Goal: Navigation & Orientation: Find specific page/section

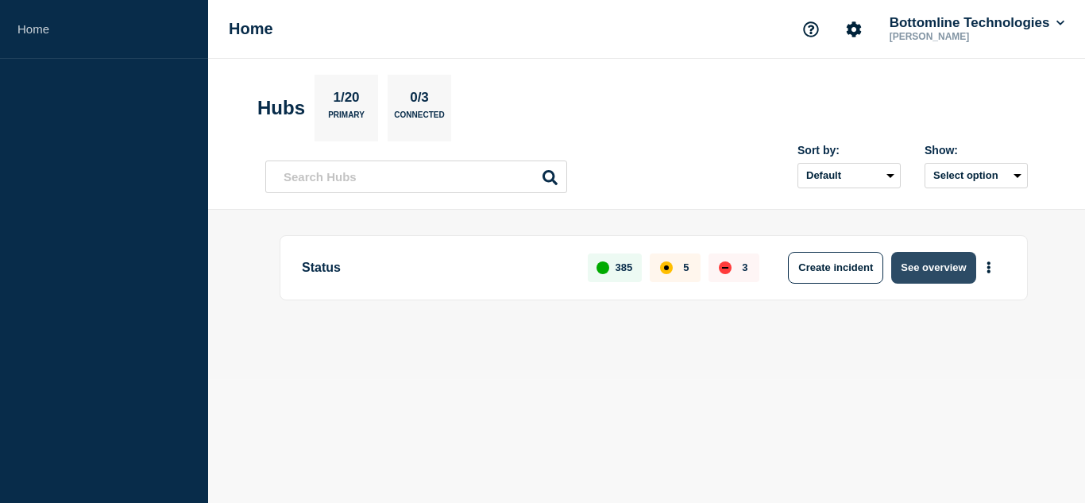
click at [923, 274] on button "See overview" at bounding box center [933, 268] width 84 height 32
click at [920, 276] on button "See overview" at bounding box center [933, 268] width 84 height 32
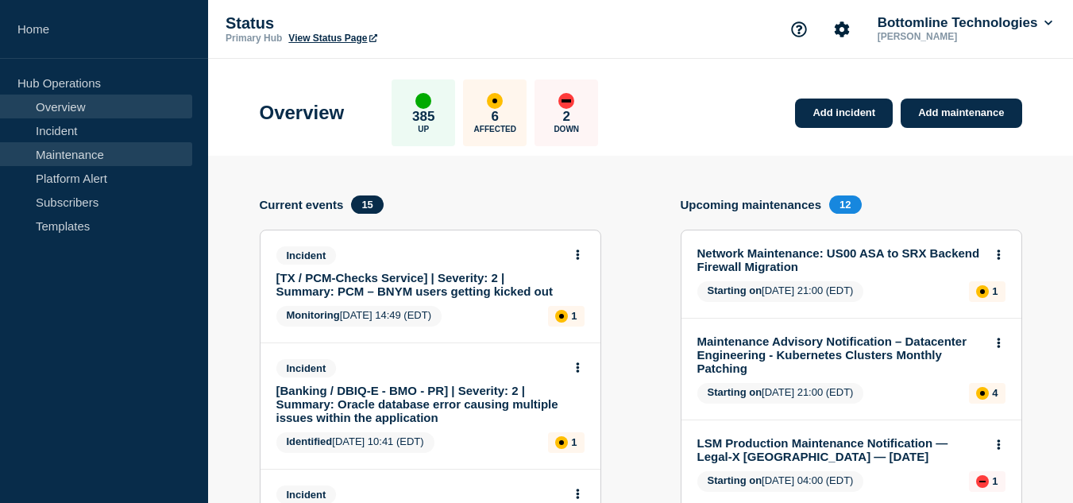
click at [74, 148] on link "Maintenance" at bounding box center [96, 154] width 192 height 24
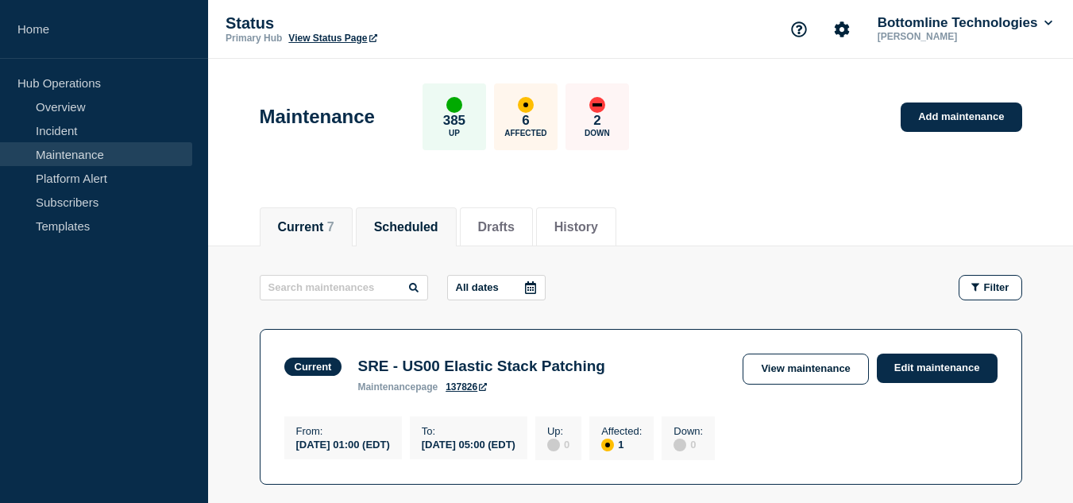
click at [424, 222] on button "Scheduled" at bounding box center [406, 227] width 64 height 14
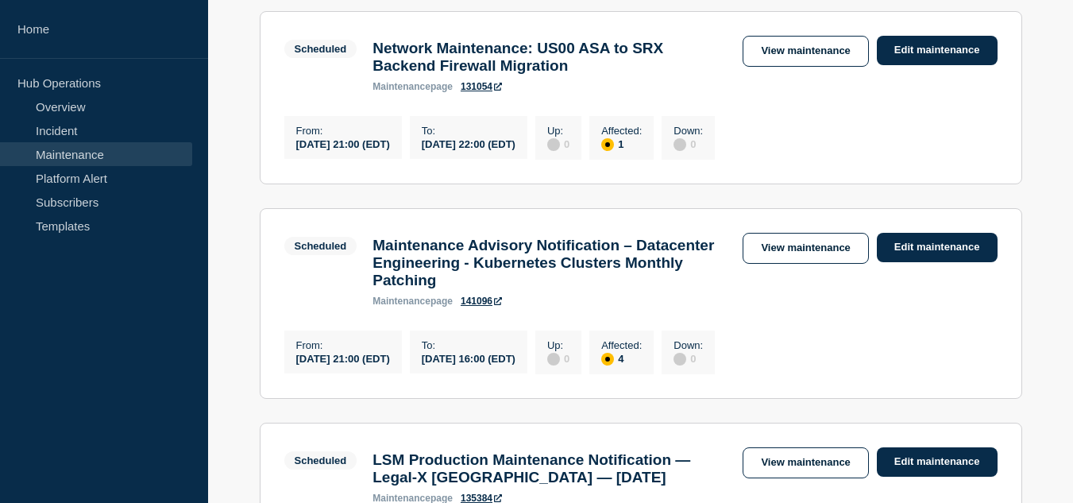
scroll to position [79, 0]
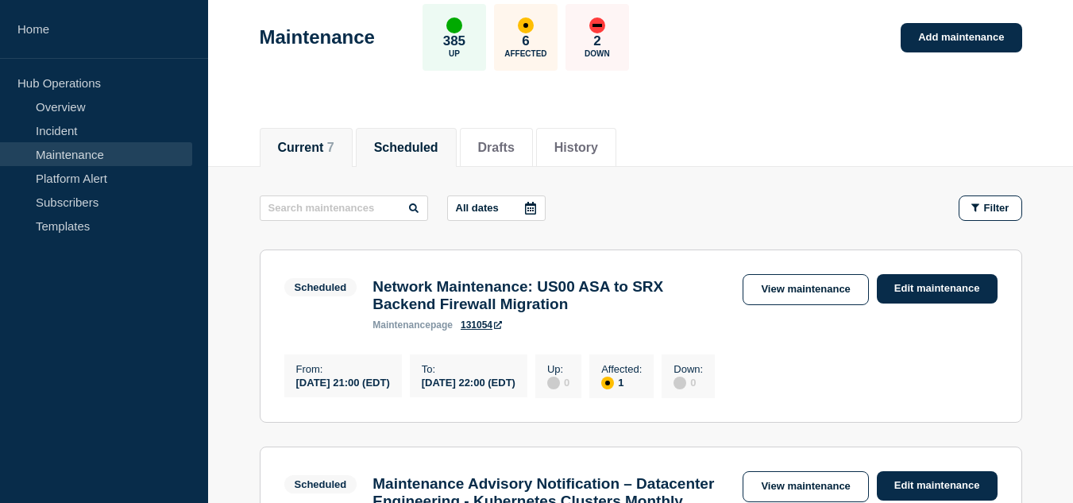
click at [329, 151] on button "Current 7" at bounding box center [306, 148] width 56 height 14
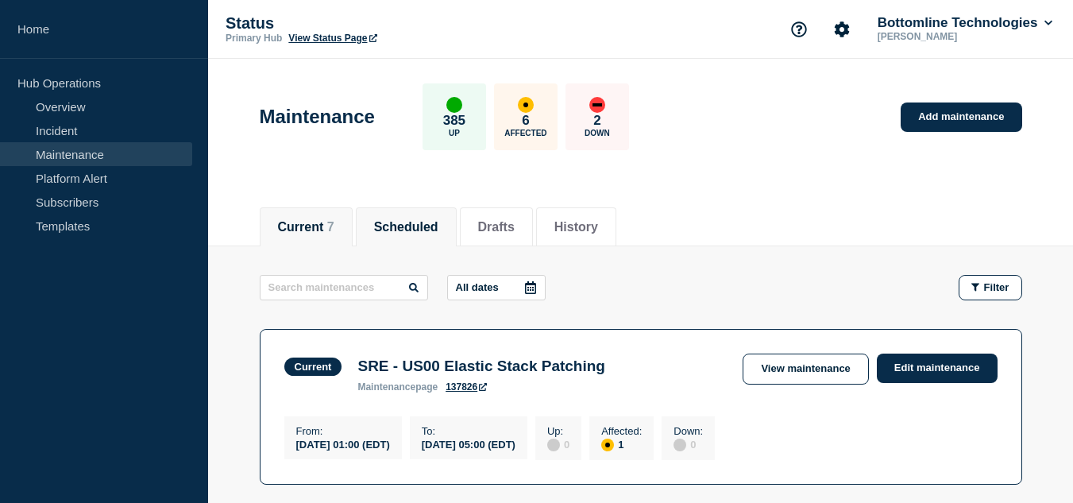
click at [437, 230] on button "Scheduled" at bounding box center [406, 227] width 64 height 14
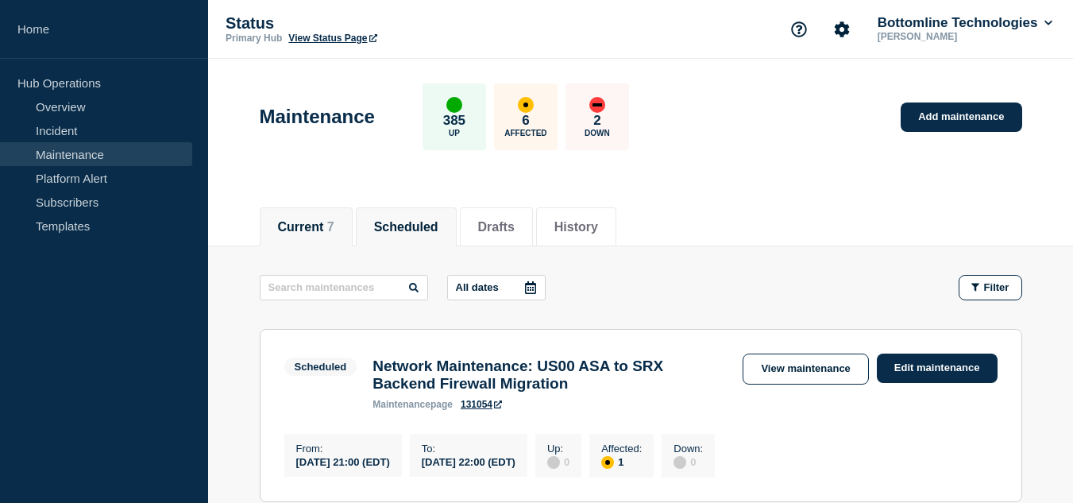
click at [334, 224] on span "7" at bounding box center [330, 227] width 7 height 14
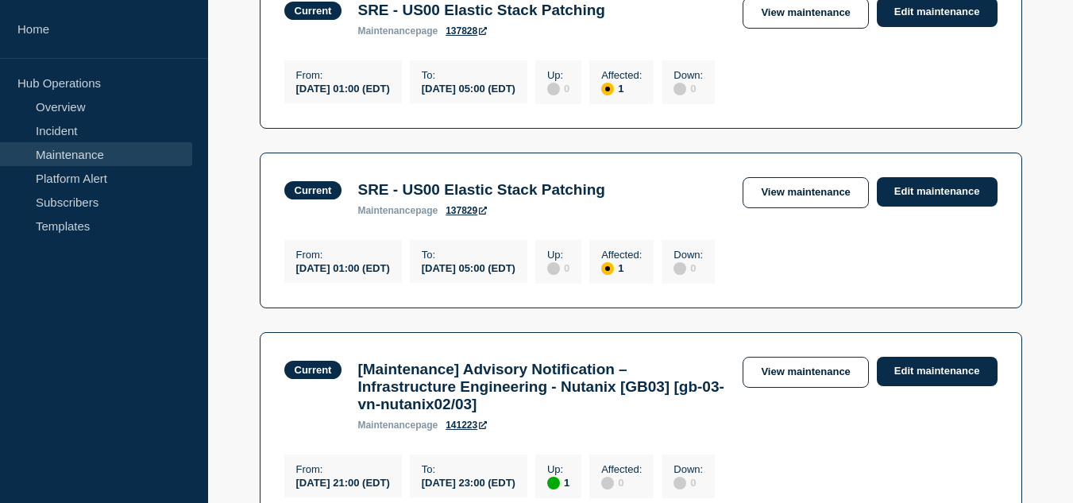
scroll to position [874, 0]
